Goal: Book appointment/travel/reservation

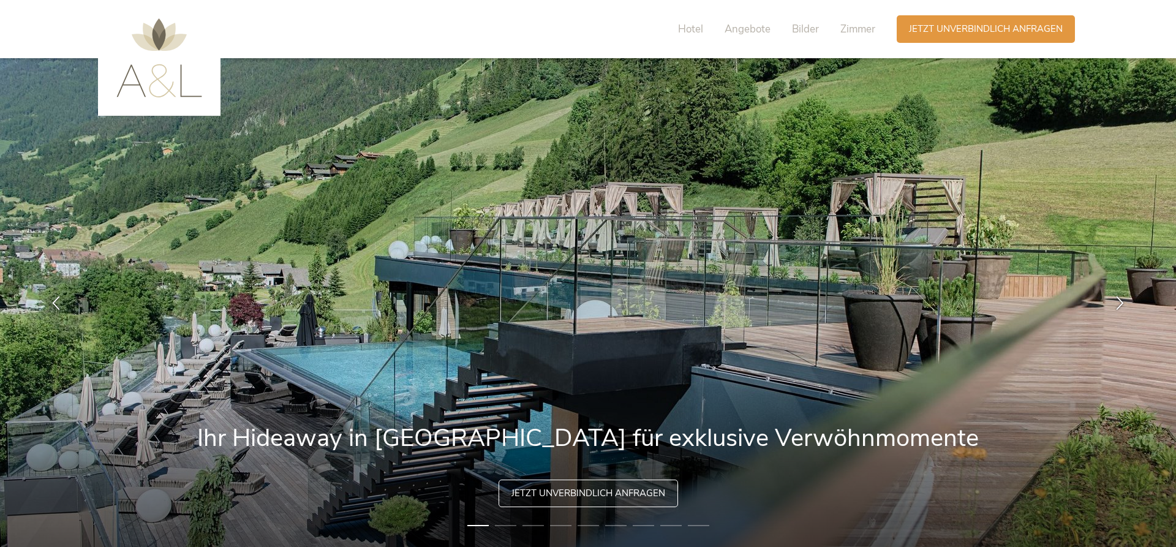
click at [154, 86] on img at bounding box center [159, 57] width 86 height 79
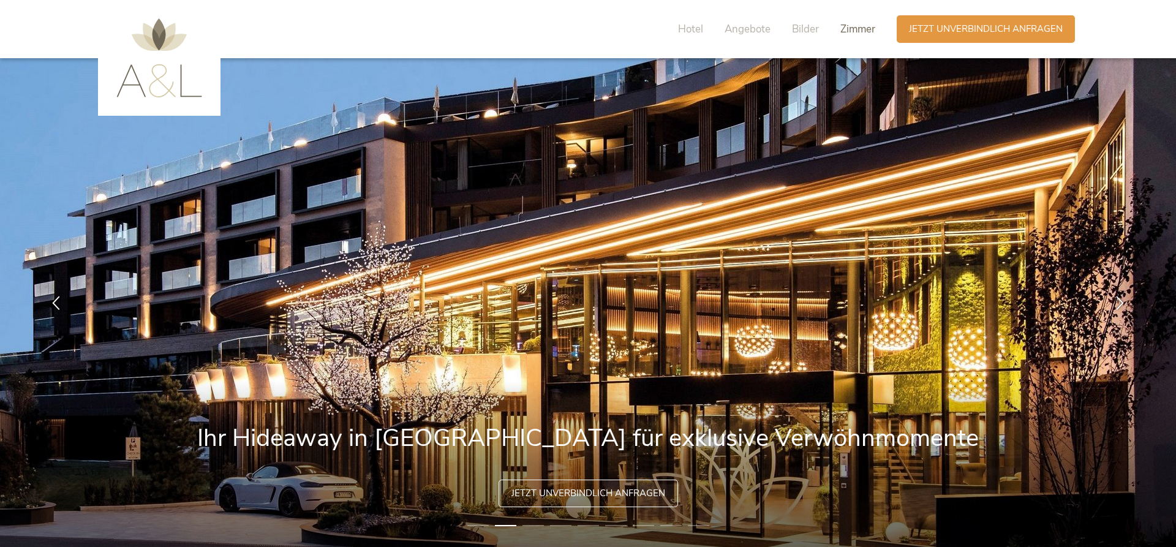
click at [854, 28] on span "Zimmer" at bounding box center [857, 29] width 35 height 14
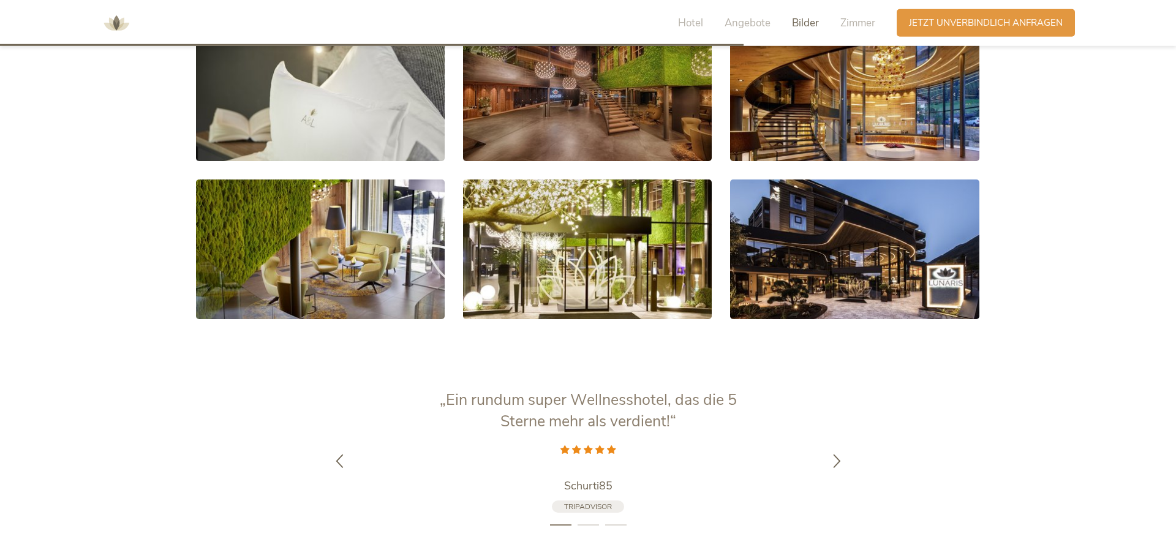
scroll to position [2313, 0]
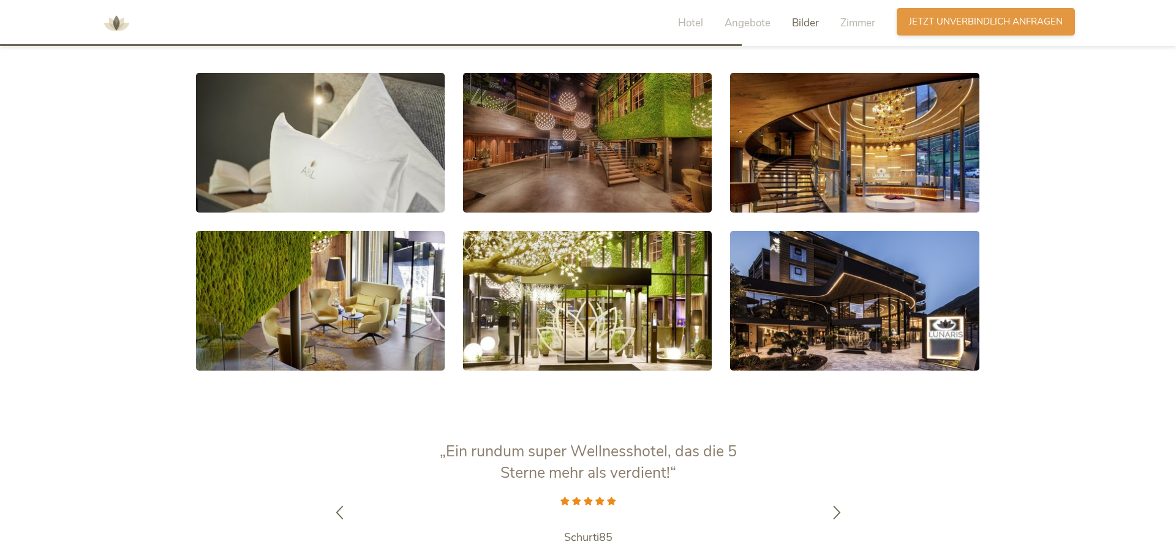
click at [933, 31] on div "Anfragen Jetzt unverbindlich anfragen" at bounding box center [986, 22] width 178 height 28
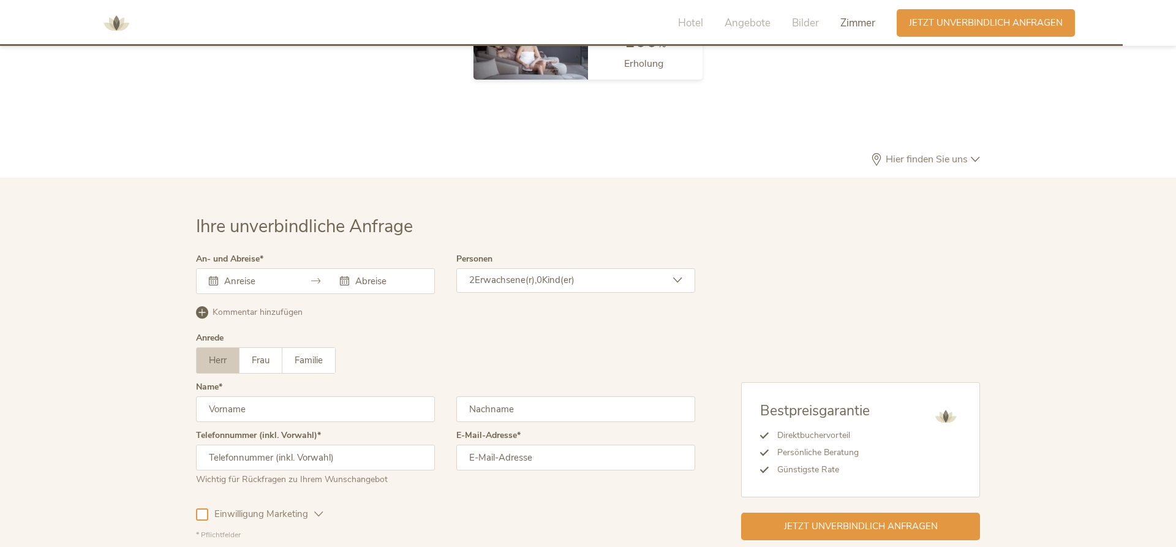
scroll to position [3666, 0]
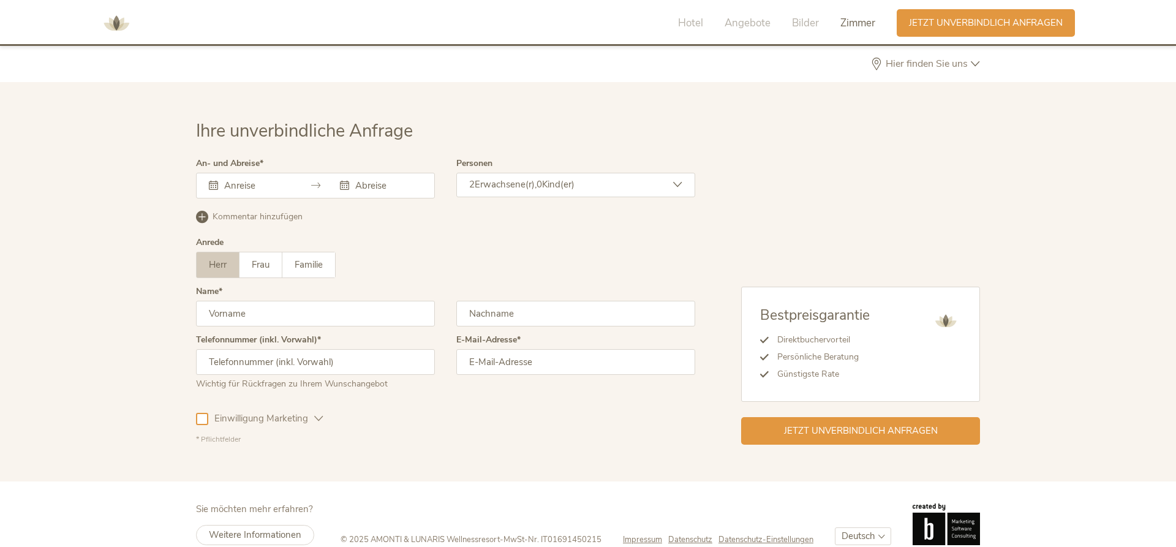
click at [237, 173] on div at bounding box center [315, 186] width 239 height 26
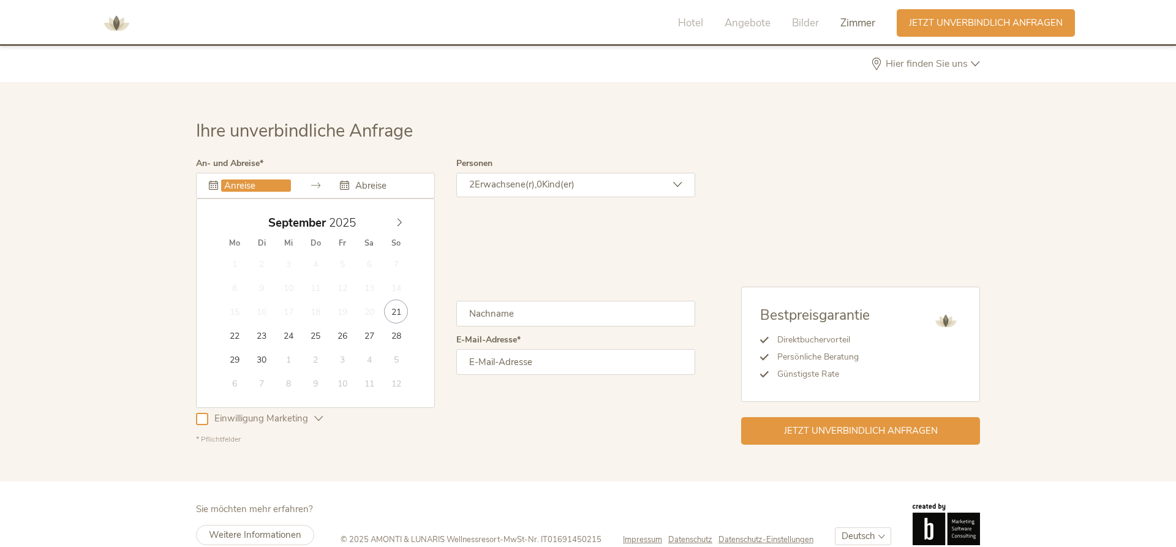
click at [231, 179] on input "text" at bounding box center [256, 185] width 70 height 12
click at [401, 218] on icon at bounding box center [399, 222] width 9 height 9
type input "[DATE]"
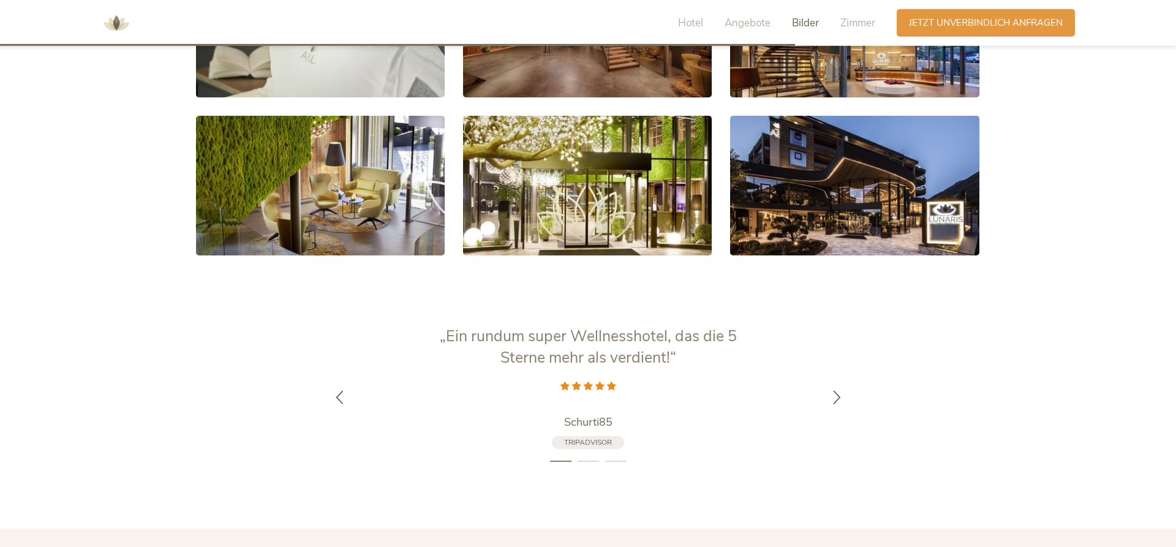
scroll to position [2354, 0]
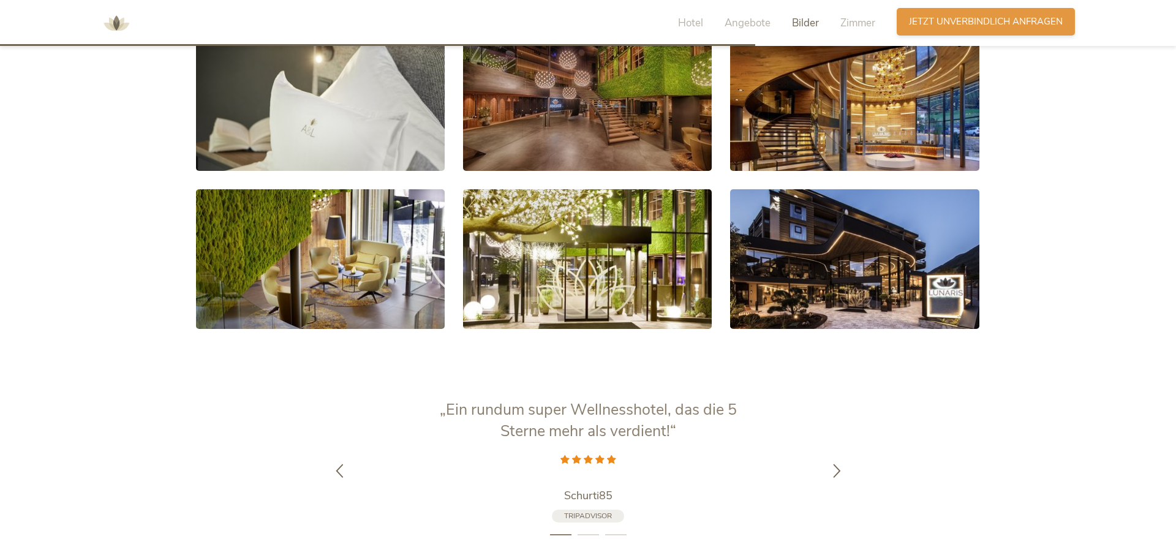
click at [964, 21] on span "Jetzt unverbindlich anfragen" at bounding box center [986, 21] width 154 height 13
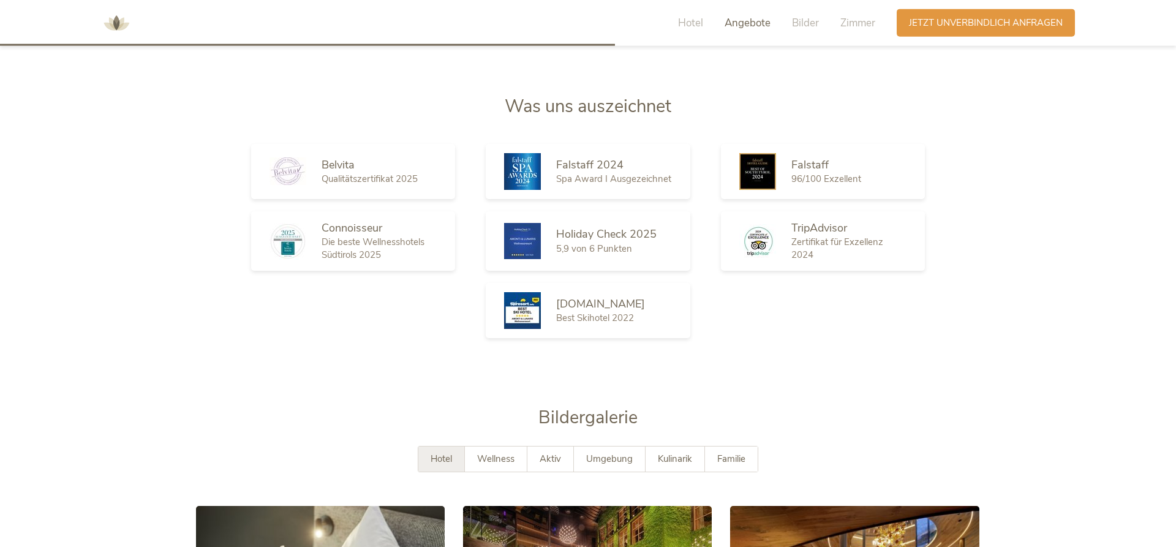
scroll to position [1855, 0]
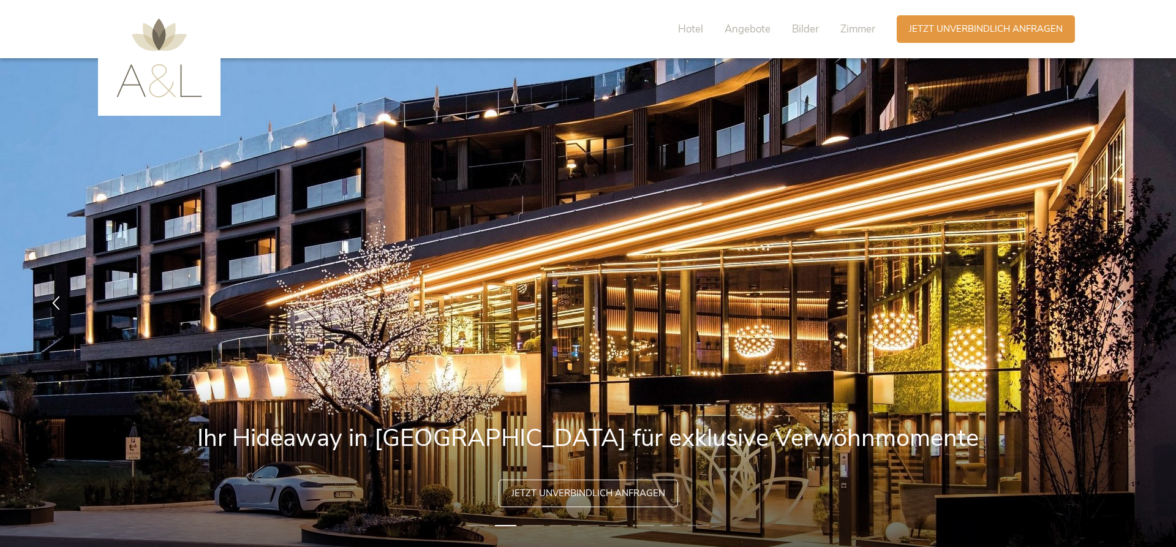
click at [151, 76] on img at bounding box center [159, 57] width 86 height 79
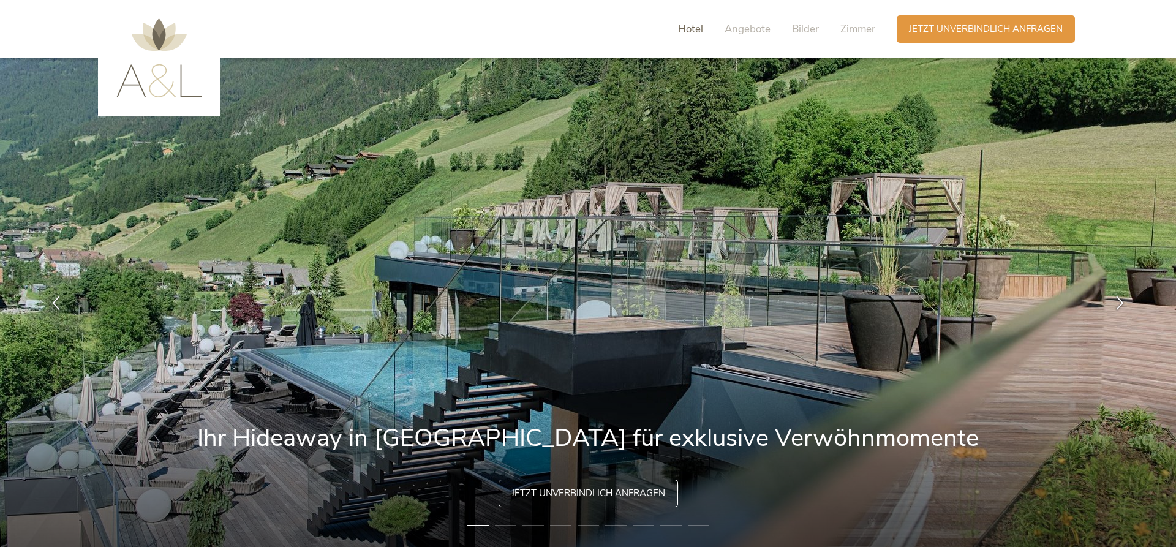
click at [688, 29] on span "Hotel" at bounding box center [690, 29] width 25 height 14
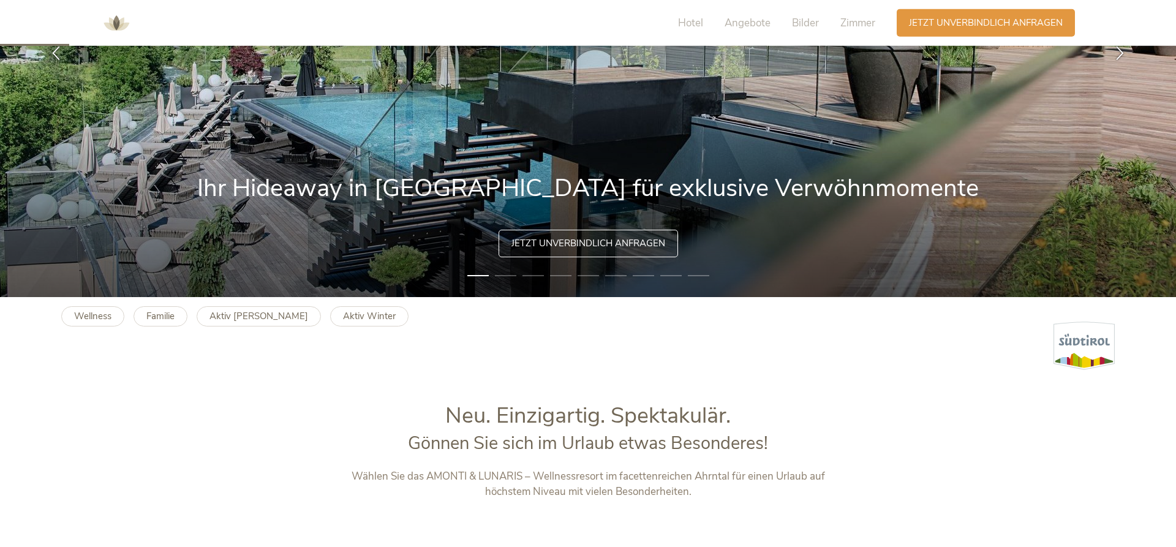
scroll to position [214, 0]
